Goal: Task Accomplishment & Management: Manage account settings

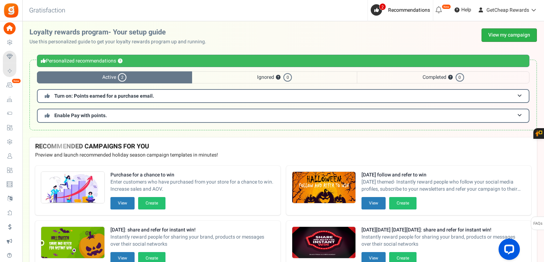
click at [496, 42] on link "View my campaign" at bounding box center [509, 34] width 55 height 13
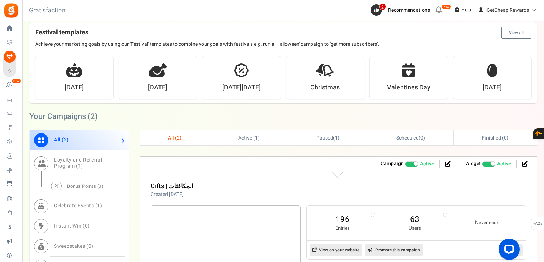
scroll to position [284, 0]
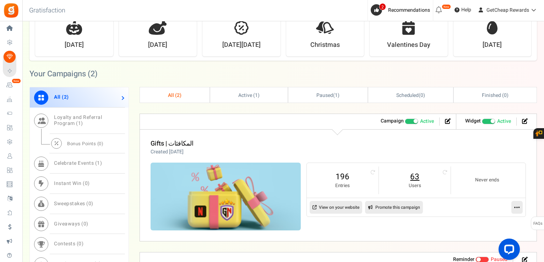
click at [412, 177] on link "63" at bounding box center [415, 176] width 58 height 11
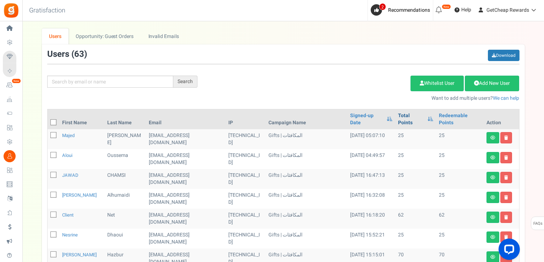
click at [399, 124] on link "Total Points" at bounding box center [411, 119] width 26 height 14
click at [50, 119] on span at bounding box center [53, 122] width 6 height 6
click at [48, 121] on input "checkbox" at bounding box center [45, 123] width 5 height 5
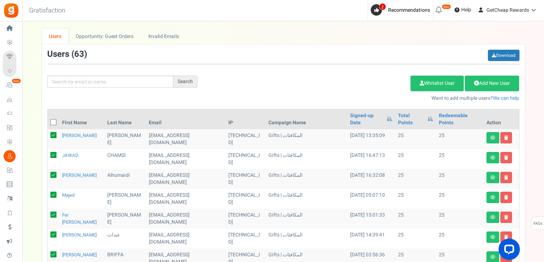
checkbox input "true"
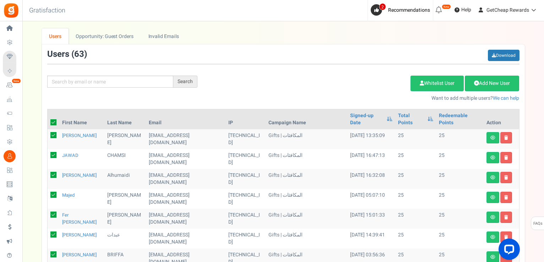
checkbox input "true"
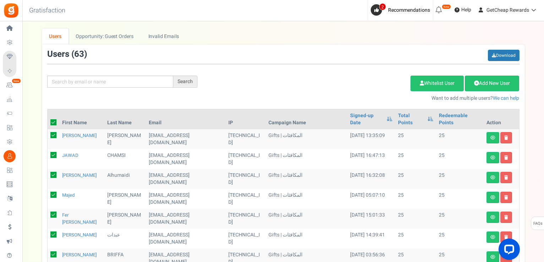
checkbox input "true"
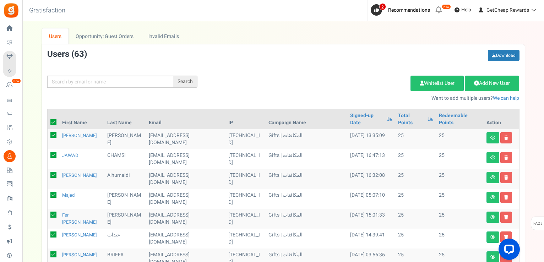
checkbox input "true"
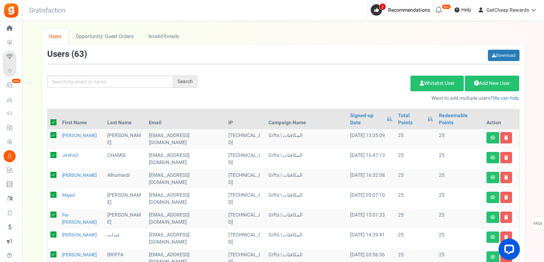
checkbox input "true"
click at [346, 86] on link "Delete Selected Users" at bounding box center [374, 84] width 69 height 16
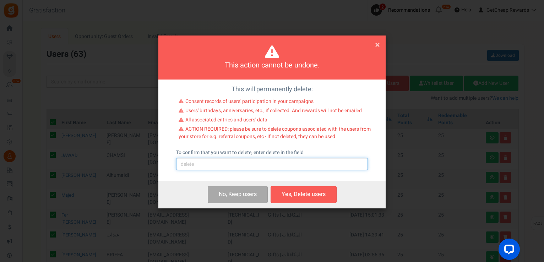
click at [245, 170] on input "text" at bounding box center [272, 164] width 192 height 12
type input "delete"
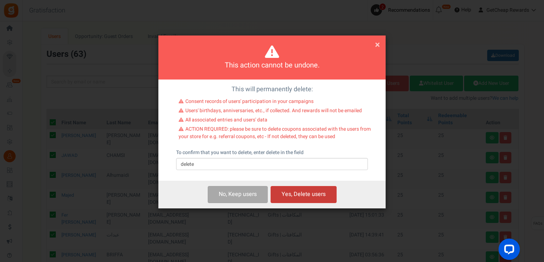
click at [306, 191] on button "Yes, Delete users" at bounding box center [304, 194] width 66 height 17
checkbox input "false"
